Goal: Task Accomplishment & Management: Manage account settings

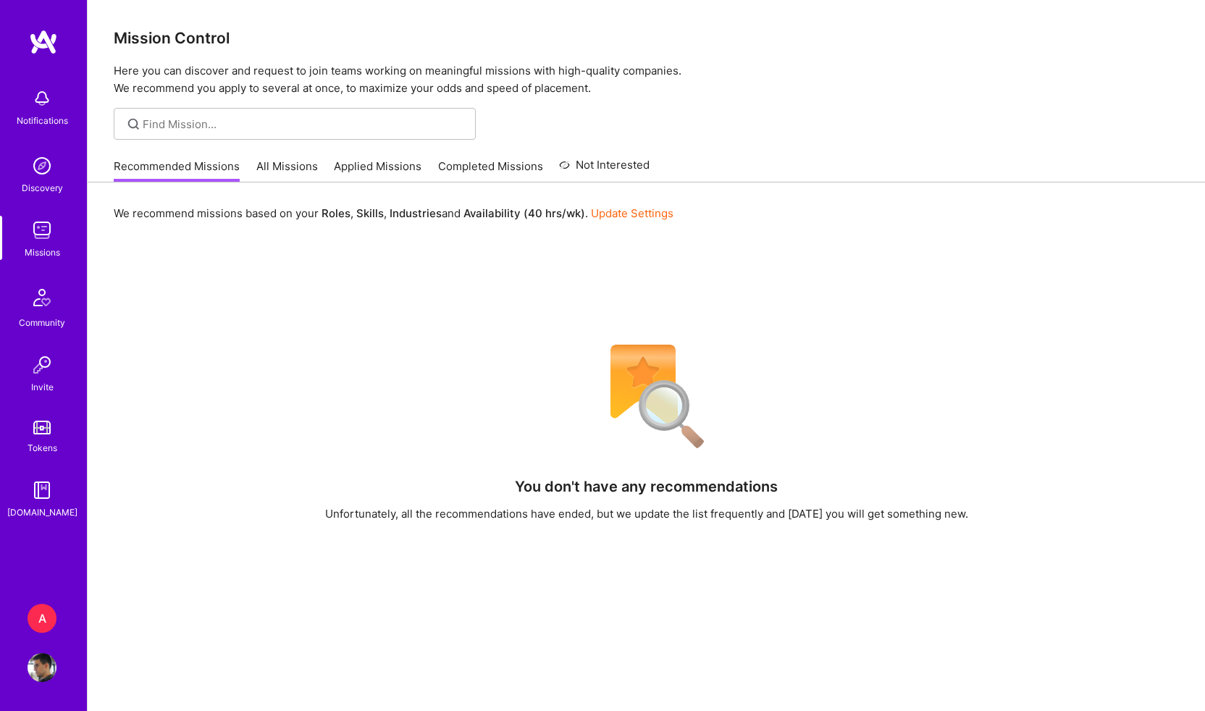
click at [359, 164] on link "Applied Missions" at bounding box center [378, 171] width 88 height 24
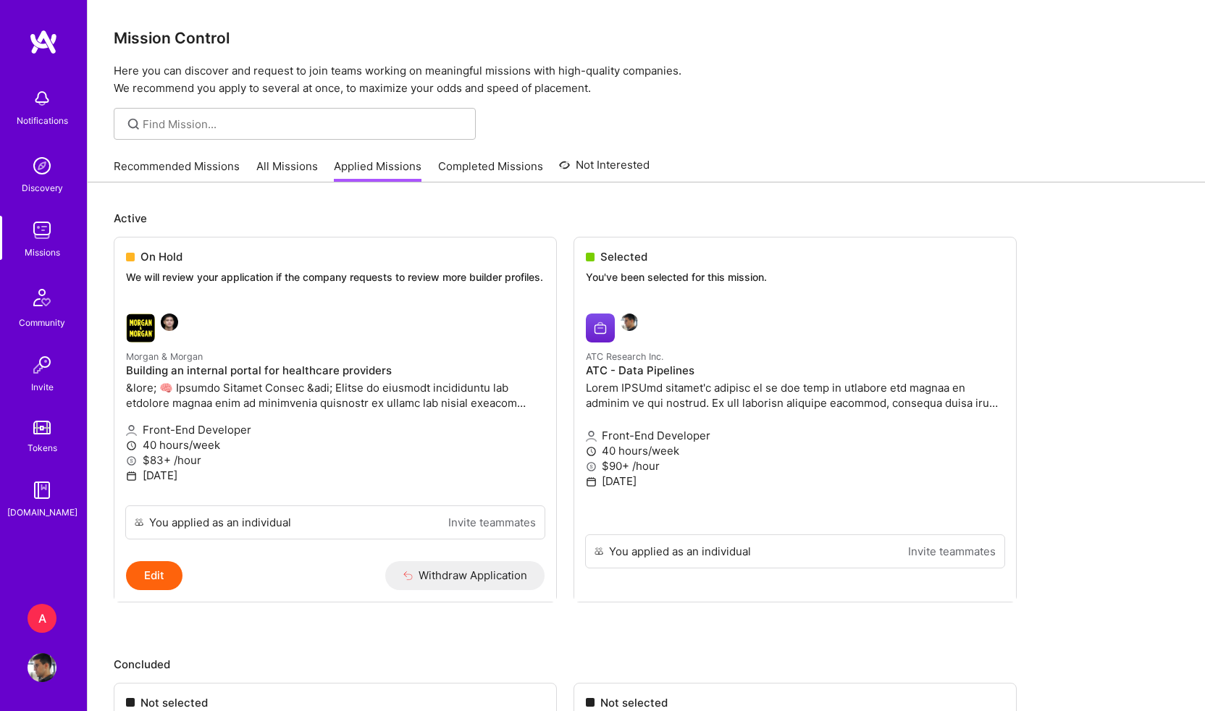
click at [43, 48] on img at bounding box center [43, 42] width 29 height 26
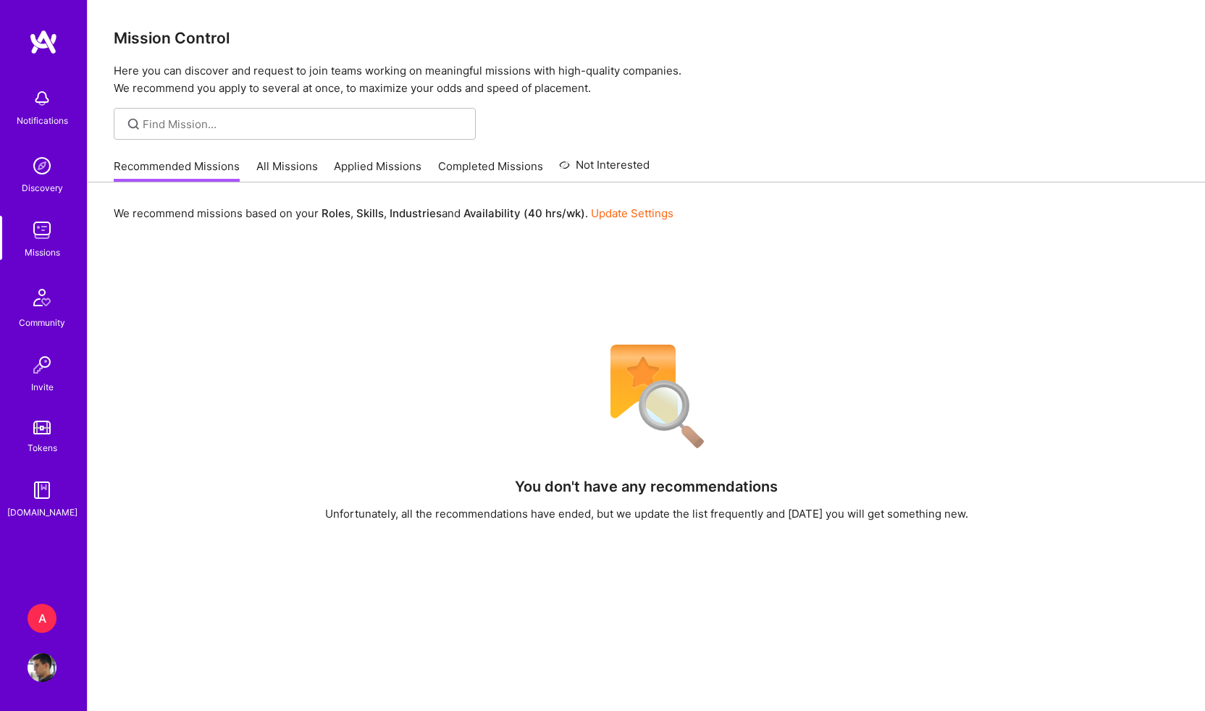
click at [45, 670] on img at bounding box center [42, 667] width 29 height 29
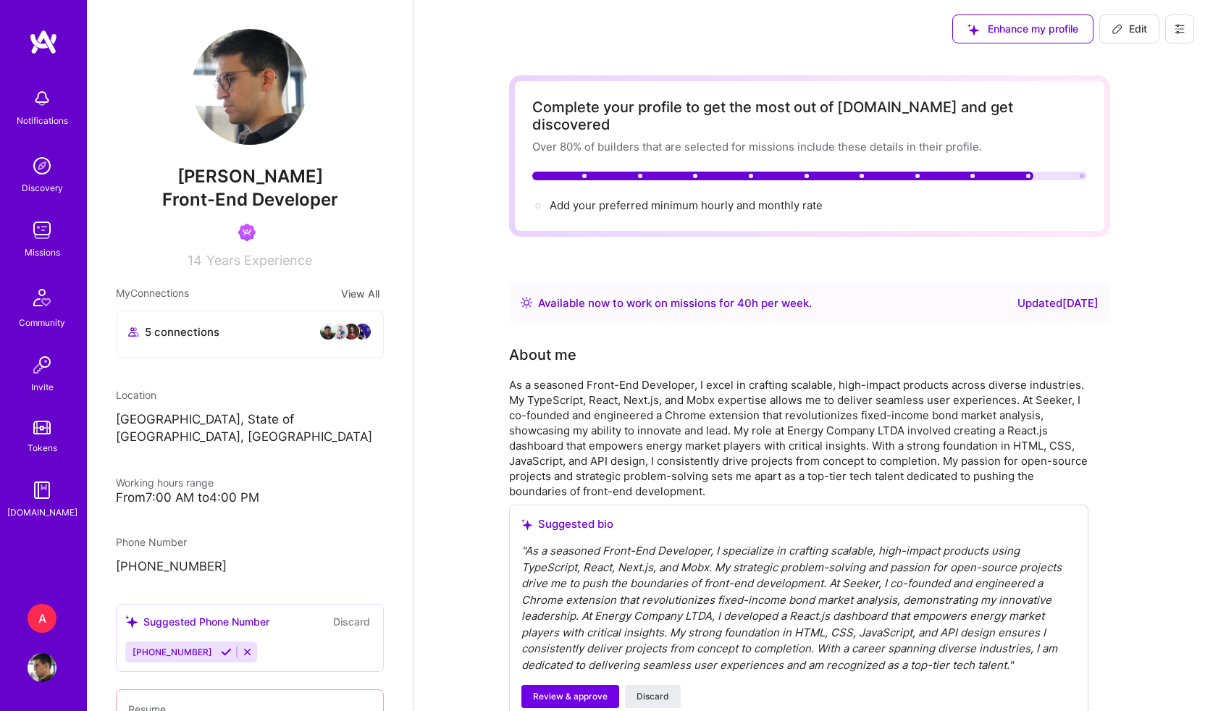
click at [1136, 37] on button "Edit" at bounding box center [1130, 28] width 60 height 29
select select "BR"
select select "Right Now"
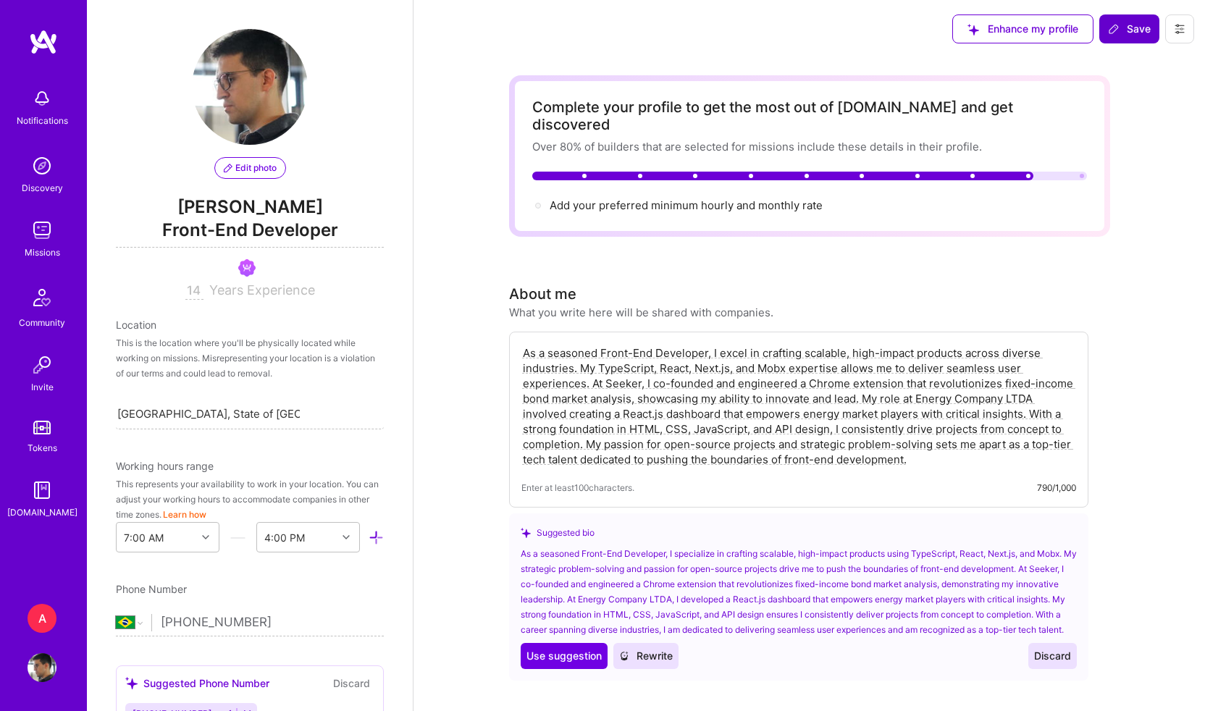
scroll to position [732, 0]
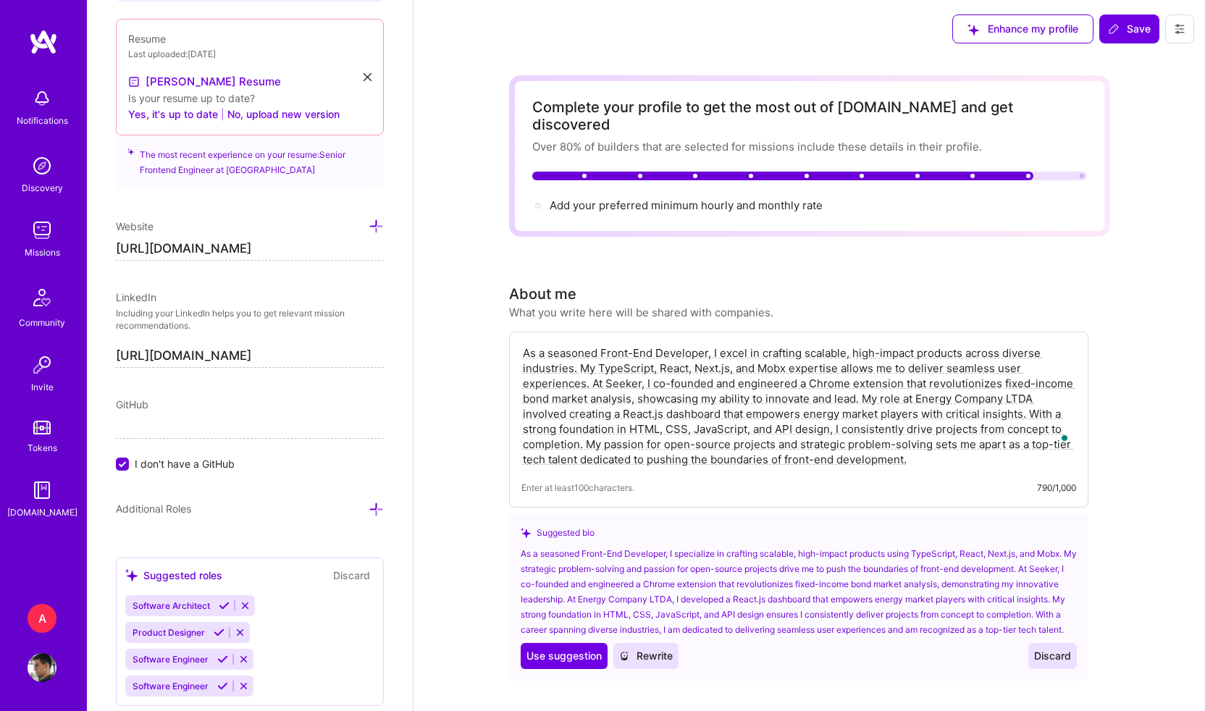
click at [767, 348] on textarea "As a seasoned Front-End Developer, I excel in crafting scalable, high-impact pr…" at bounding box center [799, 406] width 555 height 125
drag, startPoint x: 911, startPoint y: 443, endPoint x: 519, endPoint y: 338, distance: 405.7
click at [519, 338] on div "As a seasoned Front-End Developer, I excel in crafting scalable, high-impact pr…" at bounding box center [799, 420] width 580 height 176
type textarea "As a seasoned Front-End Developer, I excel in crafting scalable, high-impact pr…"
click at [1127, 30] on span "Save" at bounding box center [1129, 29] width 43 height 14
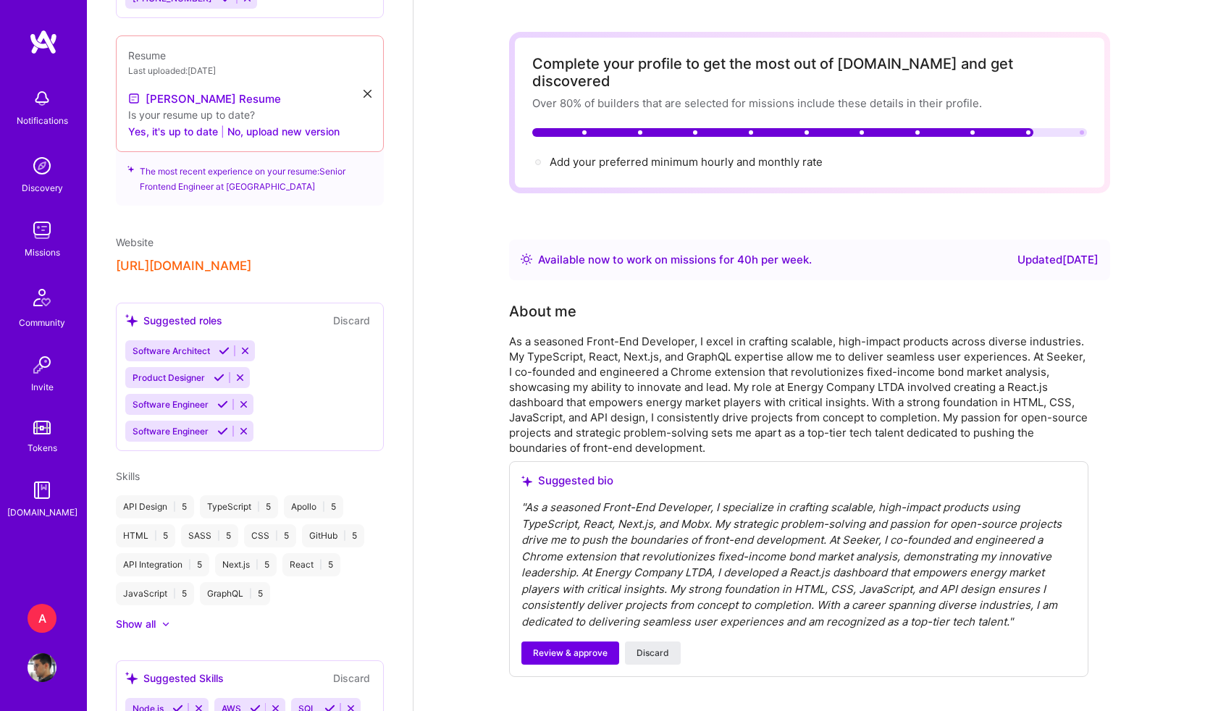
scroll to position [0, 0]
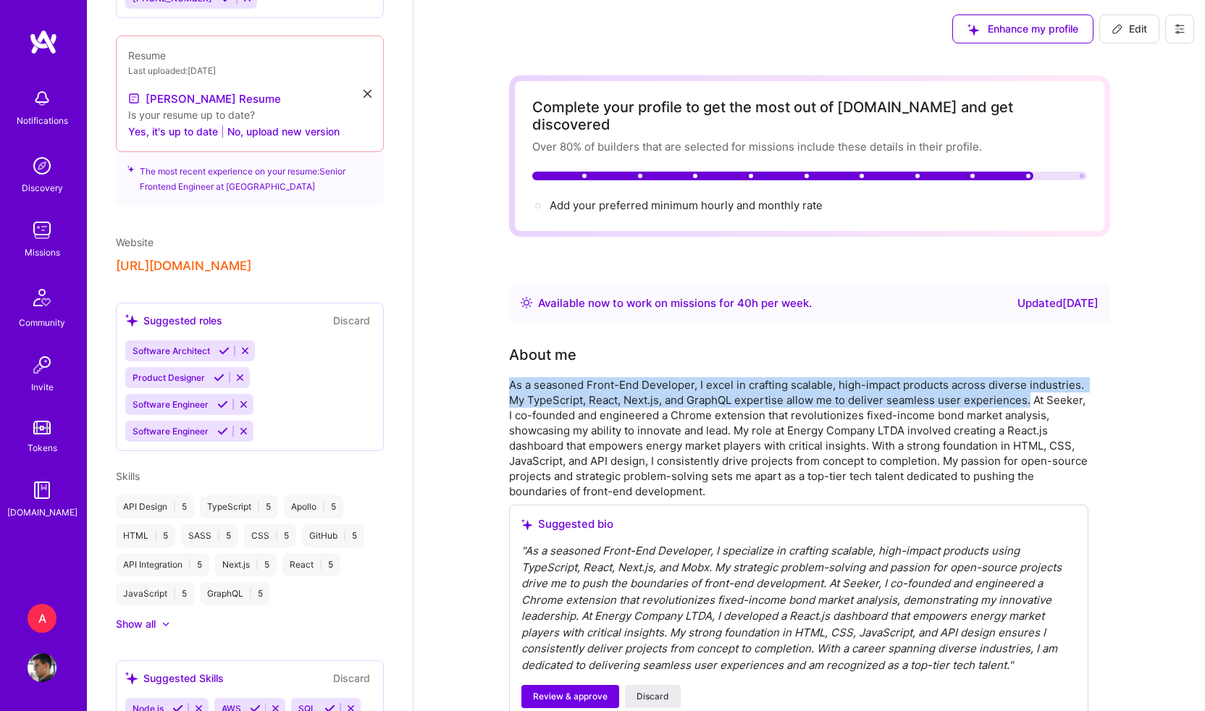
drag, startPoint x: 509, startPoint y: 368, endPoint x: 1029, endPoint y: 378, distance: 519.5
click at [1029, 378] on div "As a seasoned Front-End Developer, I excel in crafting scalable, high-impact pr…" at bounding box center [799, 438] width 580 height 122
copy div "As a seasoned Front-End Developer, I excel in crafting scalable, high-impact pr…"
click at [55, 39] on img at bounding box center [43, 42] width 29 height 26
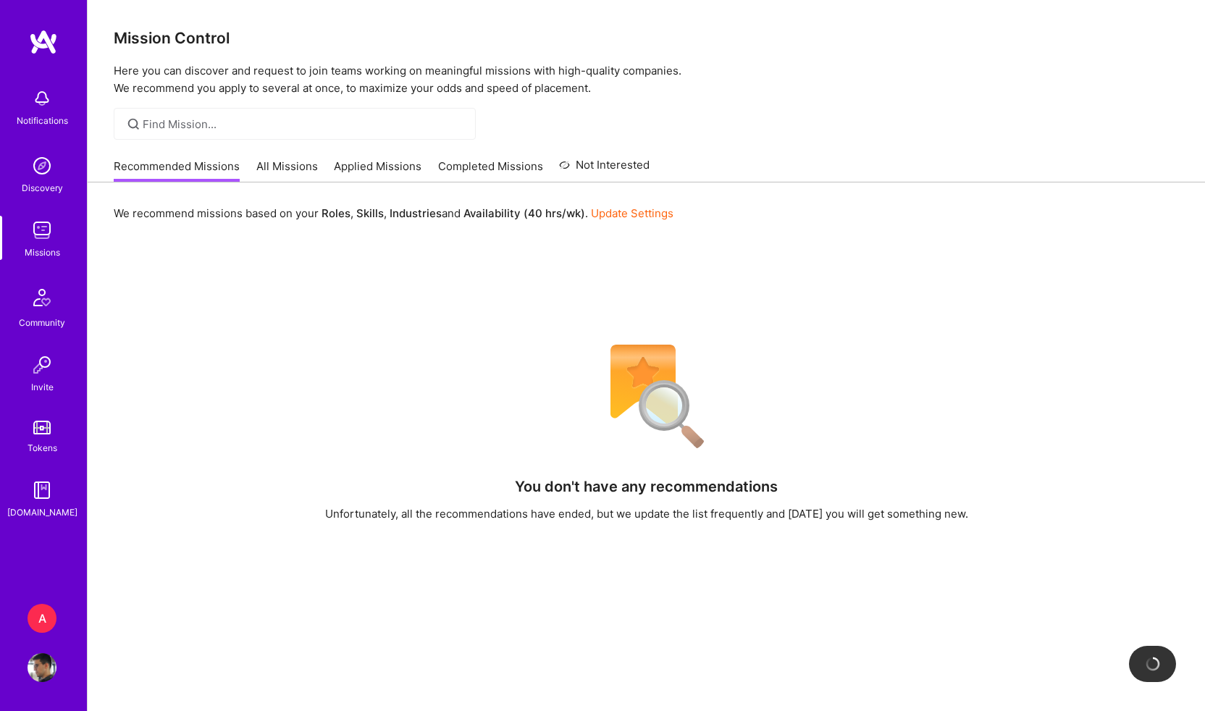
click at [262, 159] on link "All Missions" at bounding box center [287, 171] width 62 height 24
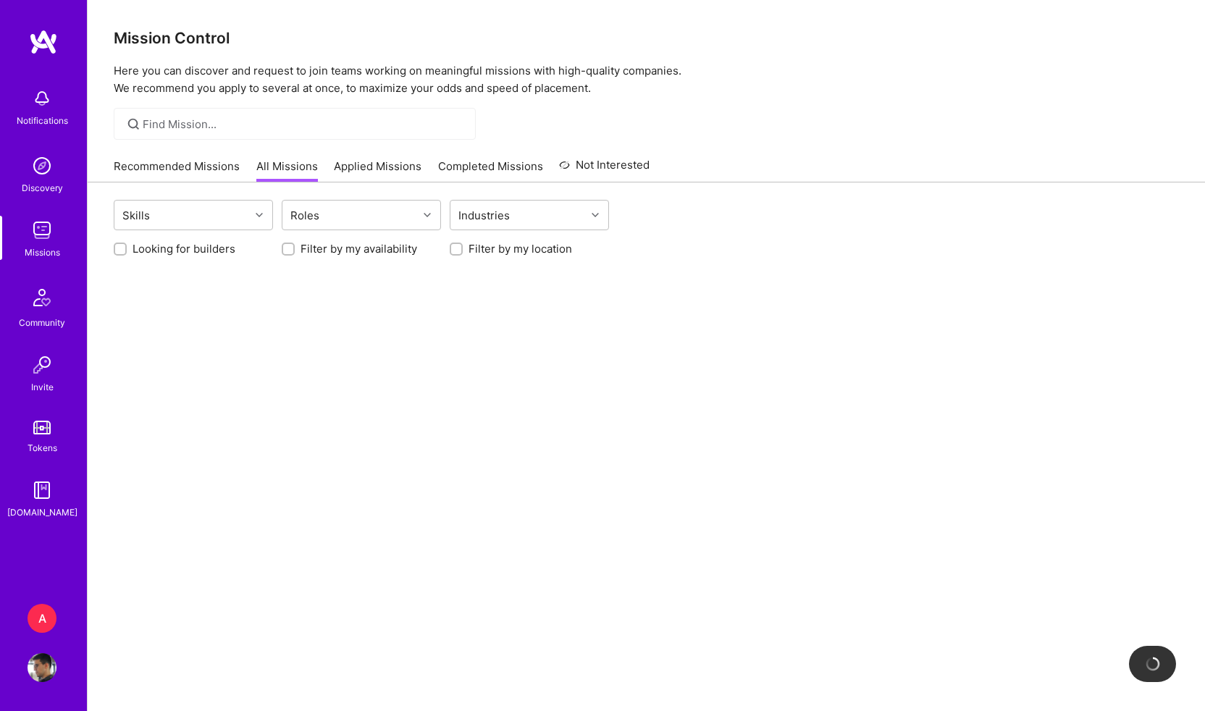
click at [382, 167] on link "Applied Missions" at bounding box center [378, 171] width 88 height 24
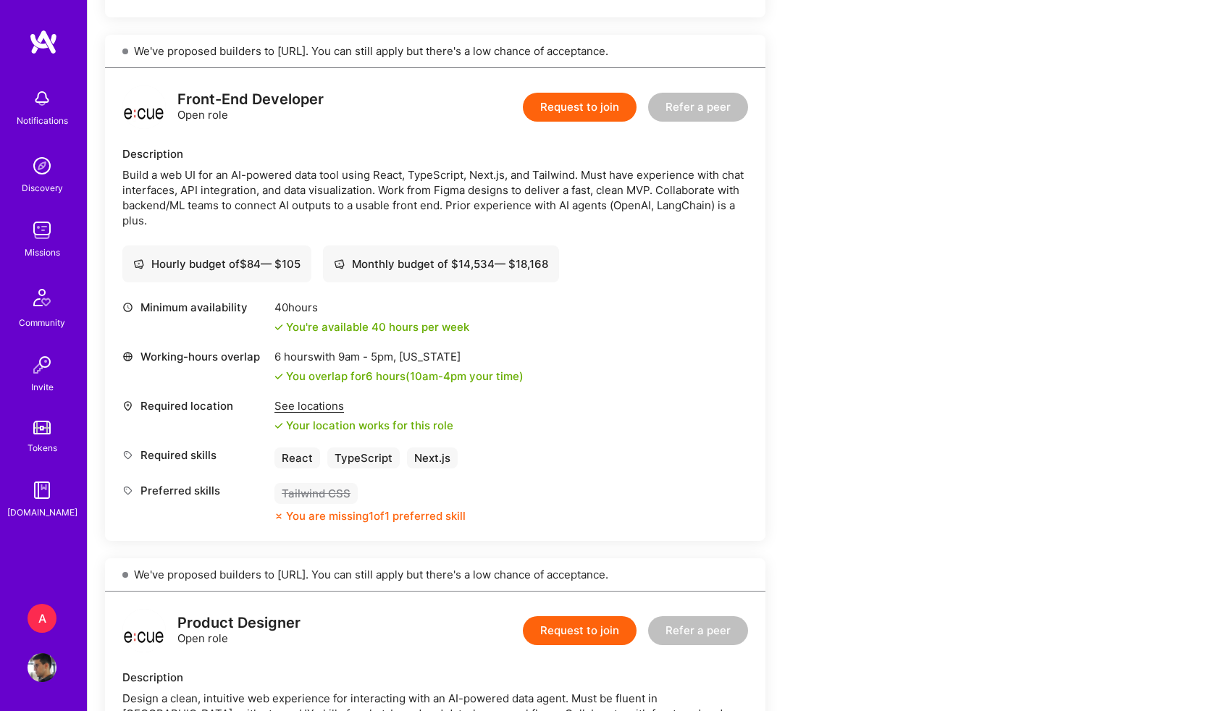
scroll to position [806, 0]
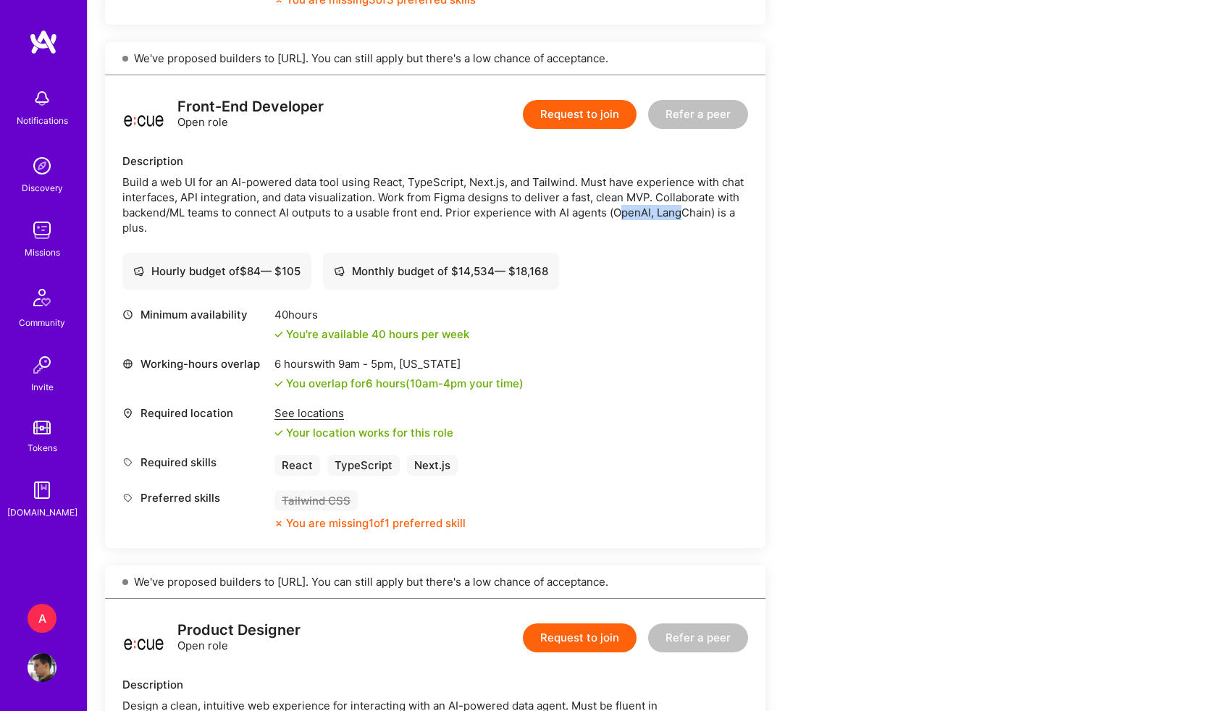
drag, startPoint x: 623, startPoint y: 212, endPoint x: 684, endPoint y: 214, distance: 60.9
click at [684, 214] on div "Build a web UI for an AI-powered data tool using React, TypeScript, Next.js, an…" at bounding box center [435, 205] width 626 height 61
click at [719, 220] on div "Build a web UI for an AI-powered data tool using React, TypeScript, Next.js, an…" at bounding box center [435, 205] width 626 height 61
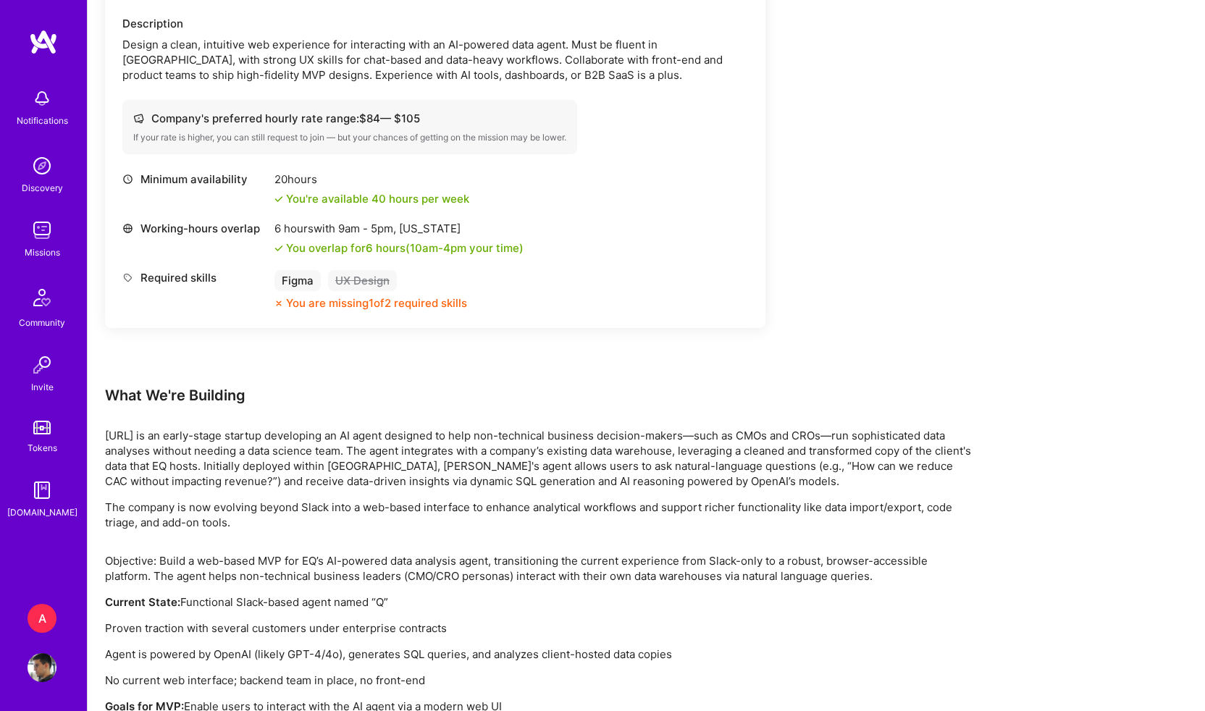
scroll to position [1333, 0]
